Goal: Task Accomplishment & Management: Complete application form

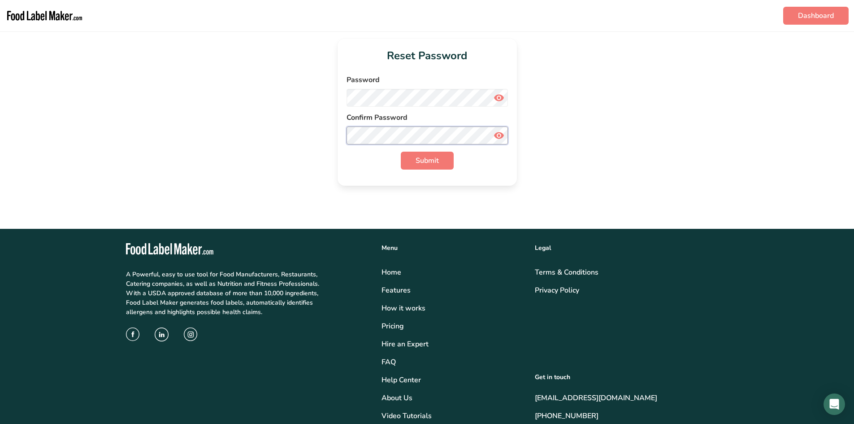
click at [401, 152] on button "Submit" at bounding box center [427, 161] width 53 height 18
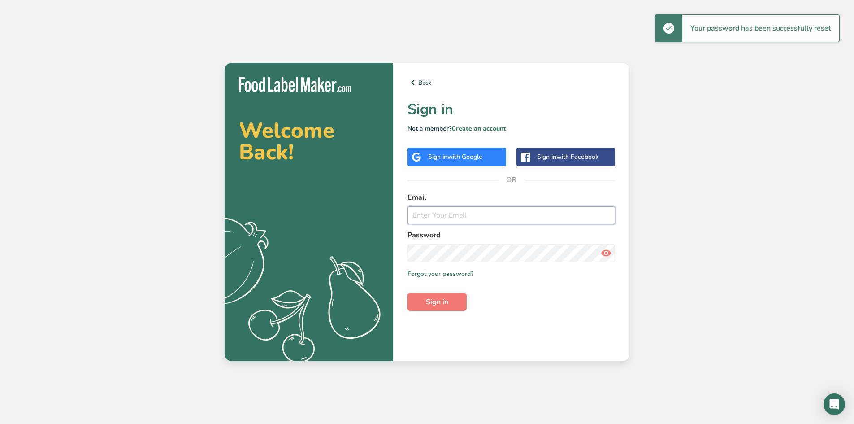
click at [471, 210] on input "email" at bounding box center [512, 215] width 208 height 18
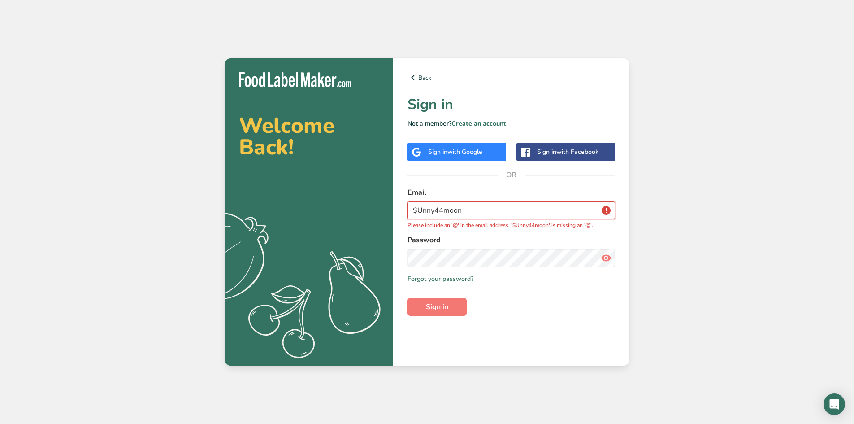
click at [484, 215] on input "$Unny44moon" at bounding box center [512, 210] width 208 height 18
type input "[EMAIL_ADDRESS][DOMAIN_NAME]"
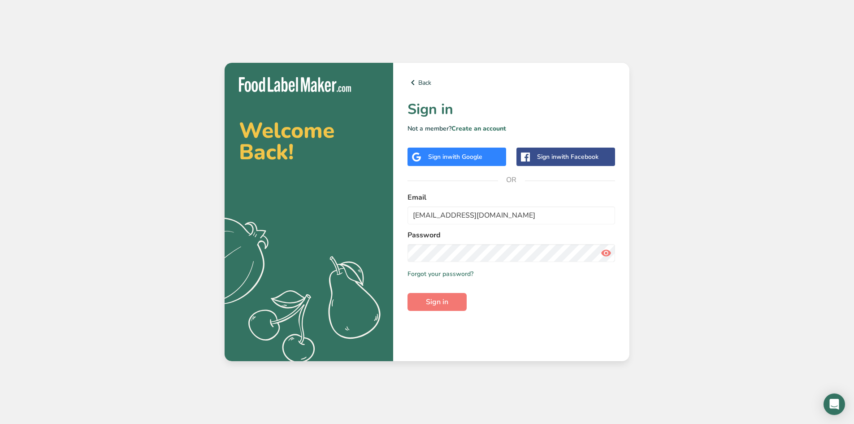
click at [603, 250] on icon at bounding box center [606, 253] width 11 height 16
click at [449, 304] on button "Sign in" at bounding box center [437, 302] width 59 height 18
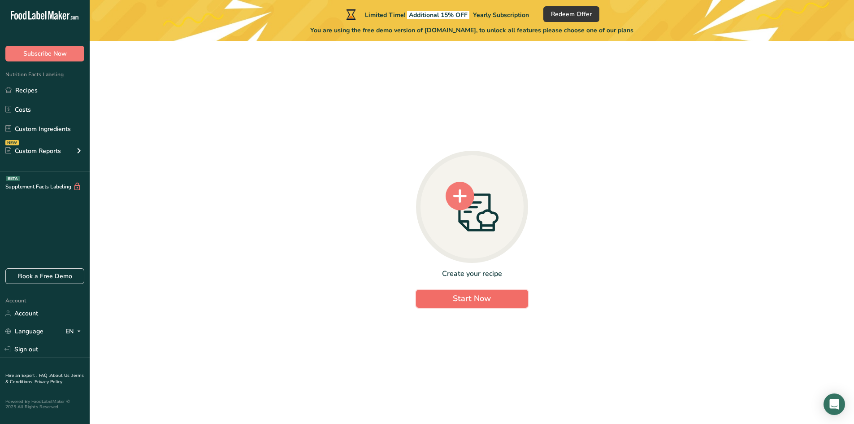
click at [466, 299] on span "Start Now" at bounding box center [472, 298] width 38 height 11
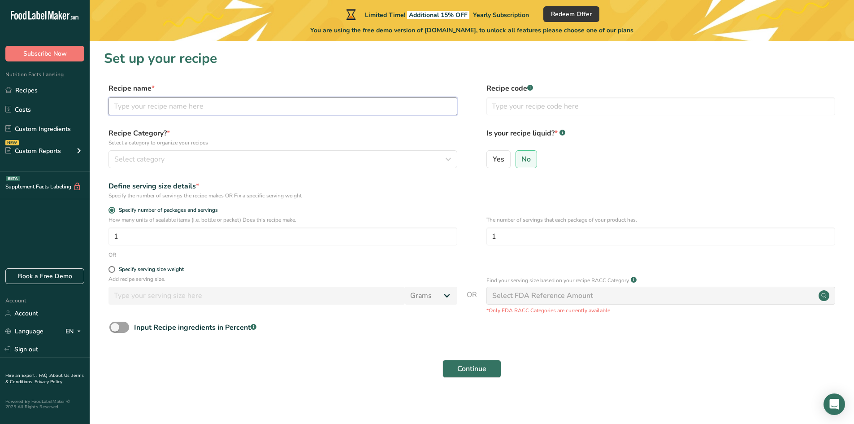
click at [180, 100] on input "text" at bounding box center [283, 106] width 349 height 18
type input "Candle Candy"
click at [543, 111] on input "text" at bounding box center [661, 106] width 349 height 18
click at [530, 86] on div at bounding box center [531, 85] width 4 height 4
click at [521, 113] on input "text" at bounding box center [661, 106] width 349 height 18
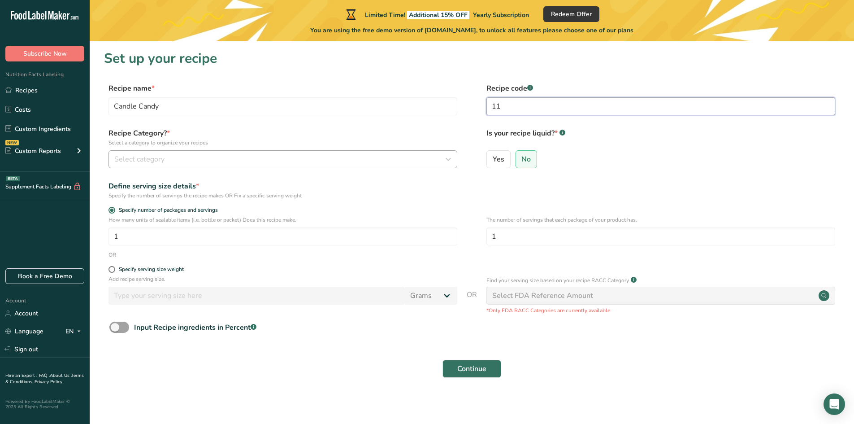
type input "11"
click at [199, 159] on div "Select category" at bounding box center [280, 159] width 332 height 11
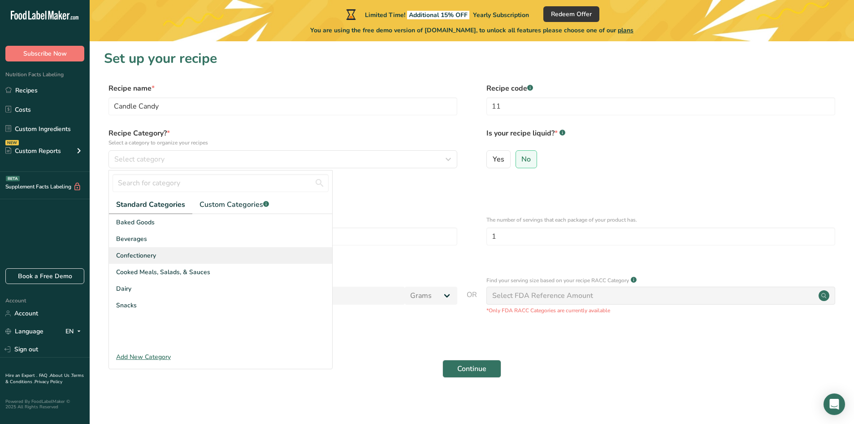
click at [148, 255] on span "Confectionery" at bounding box center [136, 255] width 40 height 9
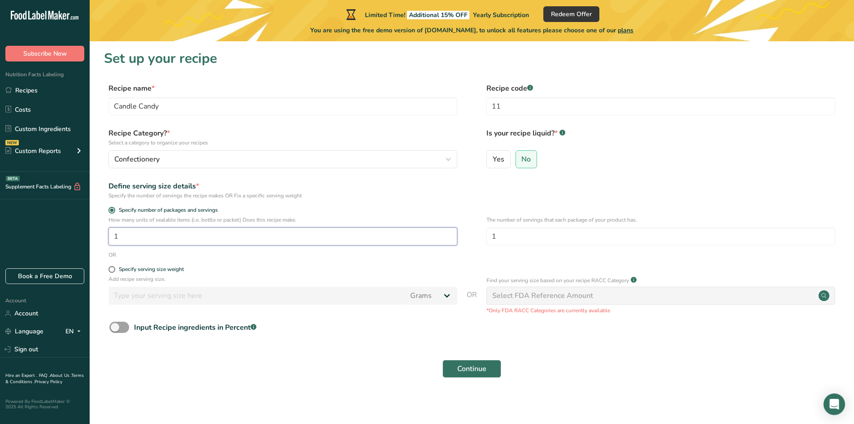
click at [237, 228] on input "1" at bounding box center [283, 236] width 349 height 18
click at [194, 234] on input "1" at bounding box center [283, 236] width 349 height 18
click at [111, 272] on span at bounding box center [112, 269] width 7 height 7
click at [111, 272] on input "Specify serving size weight" at bounding box center [112, 269] width 6 height 6
radio input "true"
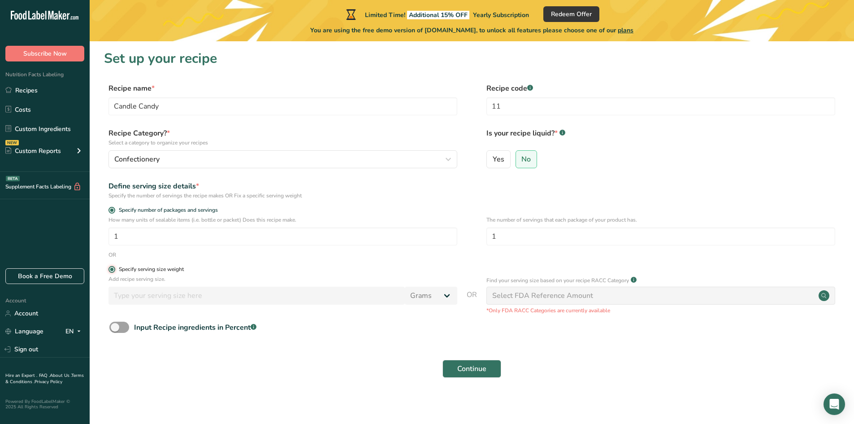
radio input "false"
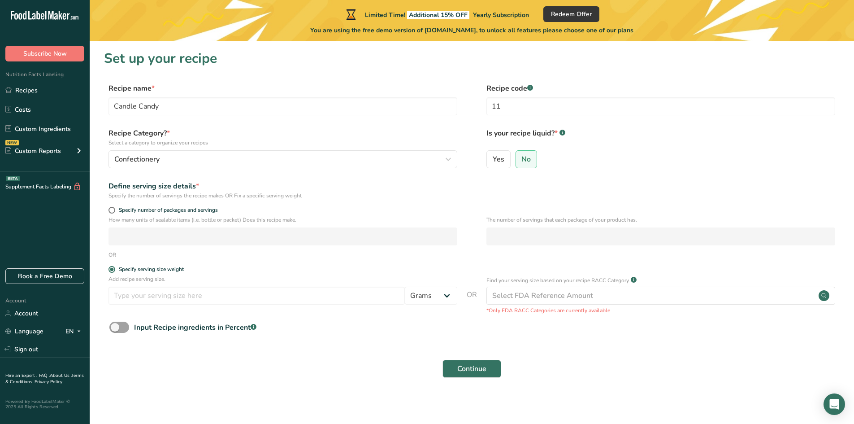
click at [106, 207] on div "Specify number of packages and servings" at bounding box center [472, 211] width 736 height 9
click at [112, 209] on span at bounding box center [112, 210] width 7 height 7
click at [112, 209] on input "Specify number of packages and servings" at bounding box center [112, 210] width 6 height 6
radio input "true"
radio input "false"
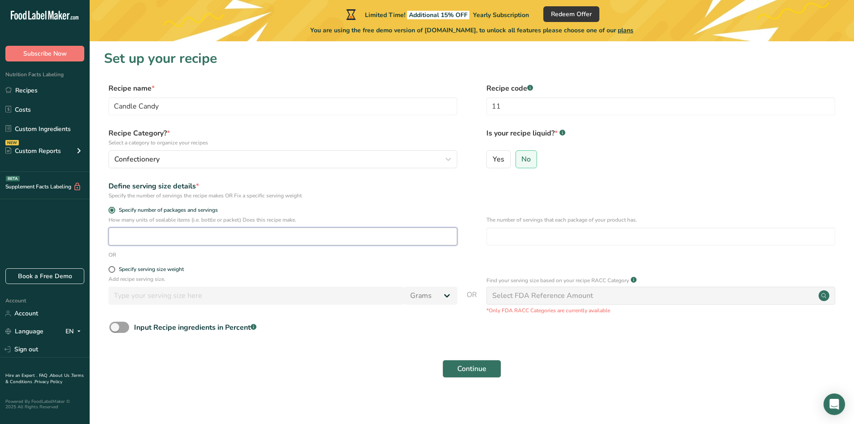
click at [135, 231] on input "number" at bounding box center [283, 236] width 349 height 18
type input "1"
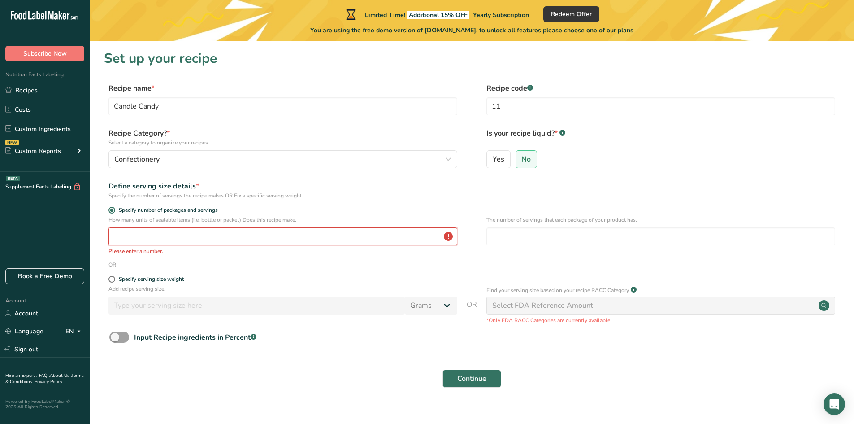
type input "1"
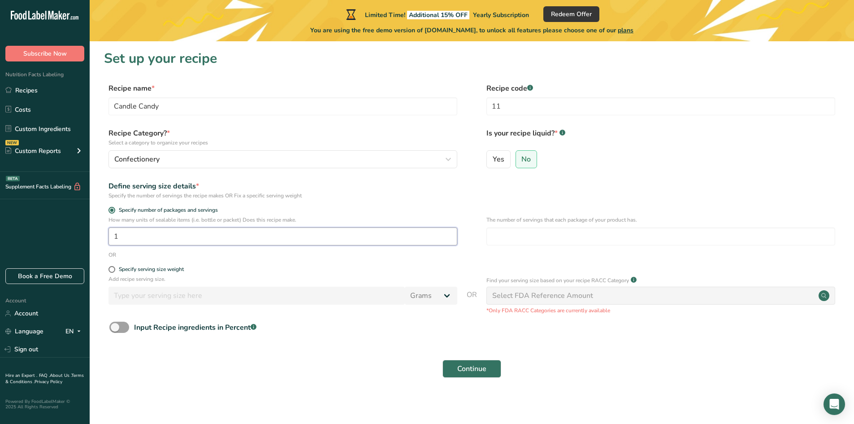
type input "1"
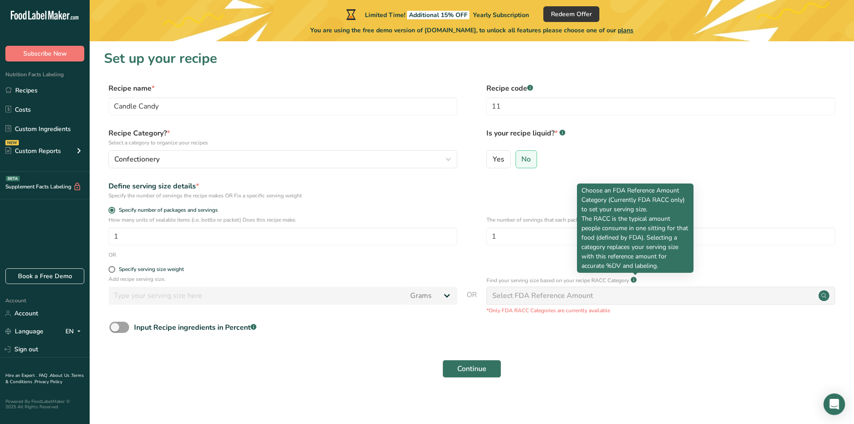
click at [605, 372] on div "Continue" at bounding box center [472, 368] width 736 height 29
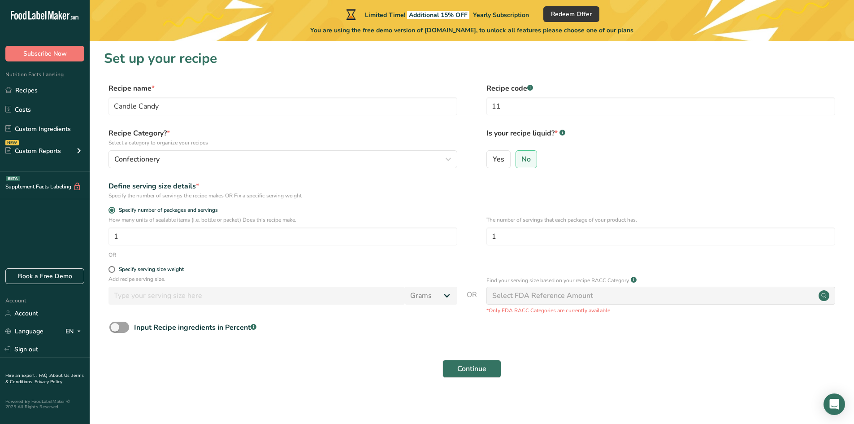
click at [537, 300] on div "Select FDA Reference Amount" at bounding box center [542, 295] width 101 height 11
click at [112, 271] on span at bounding box center [112, 269] width 7 height 7
click at [112, 271] on input "Specify serving size weight" at bounding box center [112, 269] width 6 height 6
radio input "true"
radio input "false"
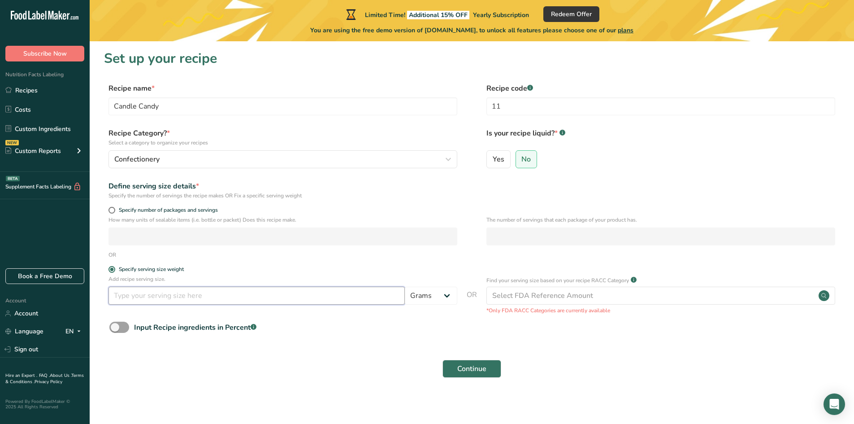
click at [129, 296] on input "number" at bounding box center [257, 296] width 296 height 18
type input "1"
click at [445, 297] on select "Grams kg mg mcg lb oz l mL fl oz tbsp tsp cup qt gallon" at bounding box center [431, 296] width 52 height 18
select select "5"
click at [405, 287] on select "Grams kg mg mcg lb oz l mL fl oz tbsp tsp cup qt gallon" at bounding box center [431, 296] width 52 height 18
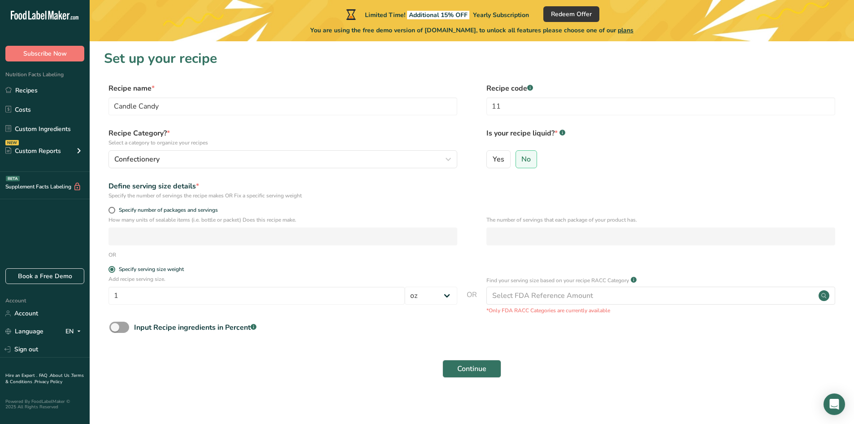
click at [594, 340] on form "Recipe name * Candle Candy Recipe code .a-a{fill:#347362;}.b-a{fill:#fff;} 11 R…" at bounding box center [472, 233] width 736 height 300
click at [273, 355] on div "Continue" at bounding box center [472, 368] width 736 height 29
click at [468, 368] on span "Continue" at bounding box center [472, 368] width 29 height 11
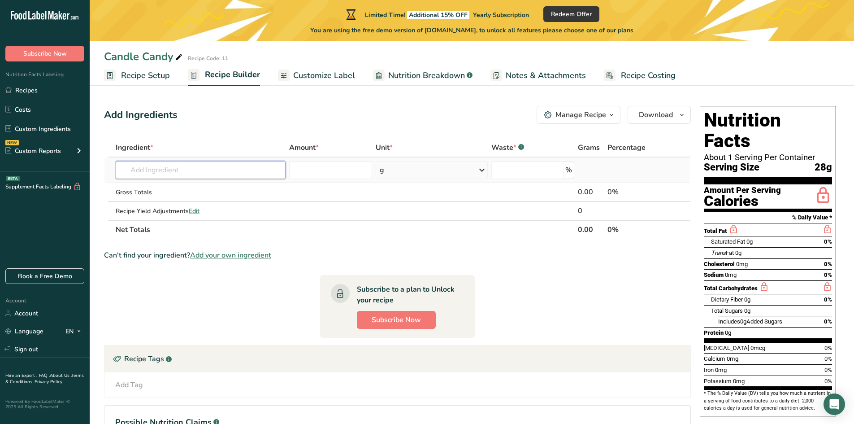
click at [193, 169] on input "text" at bounding box center [201, 170] width 170 height 18
